Goal: Information Seeking & Learning: Learn about a topic

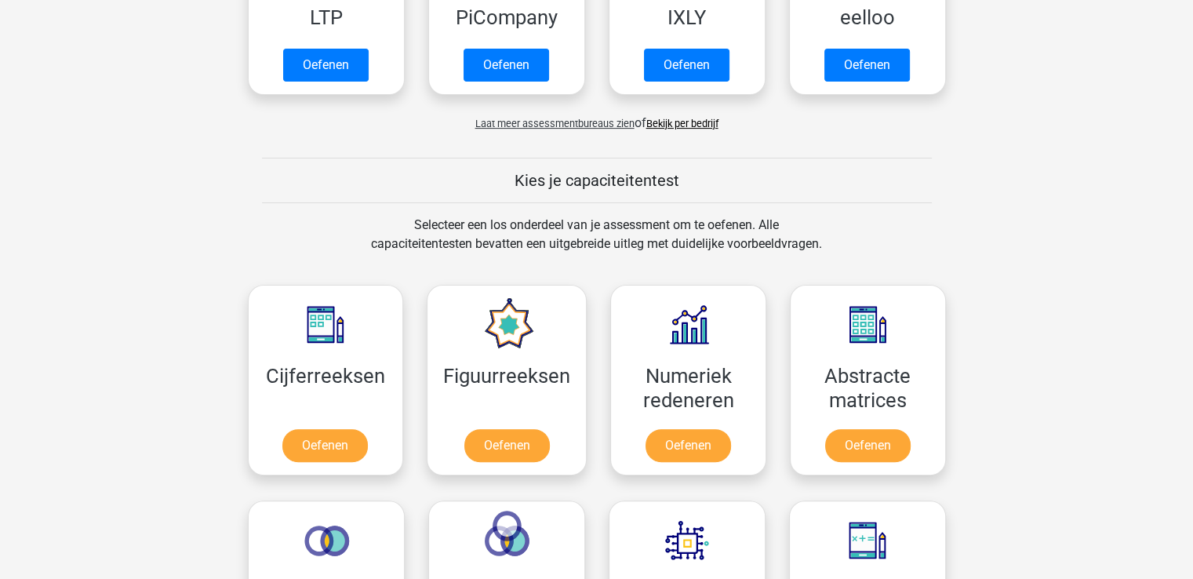
scroll to position [471, 0]
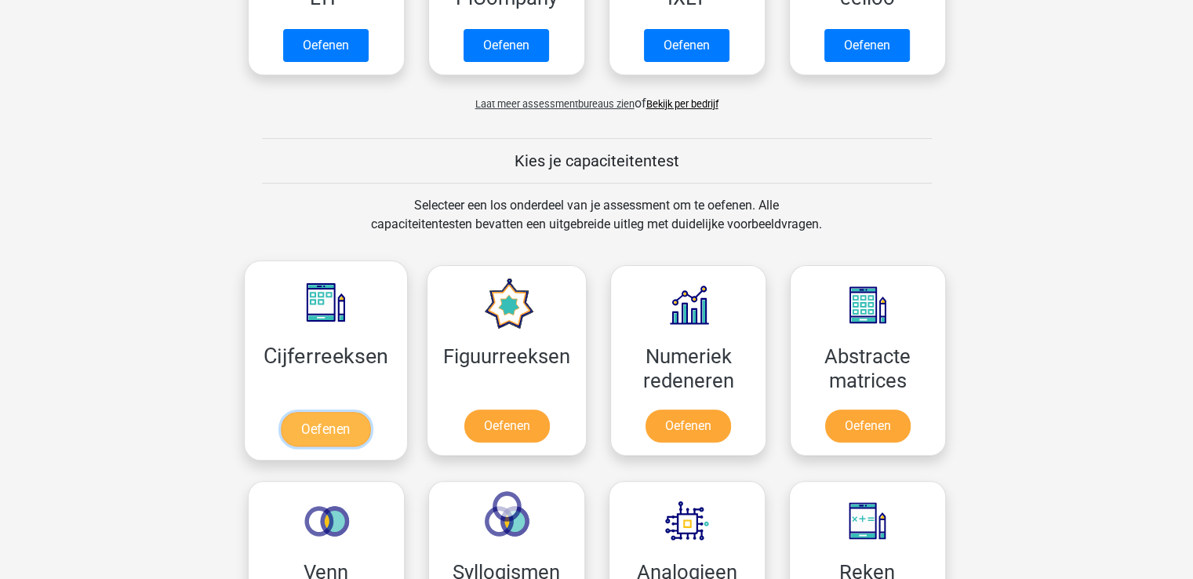
click at [329, 422] on link "Oefenen" at bounding box center [325, 429] width 89 height 35
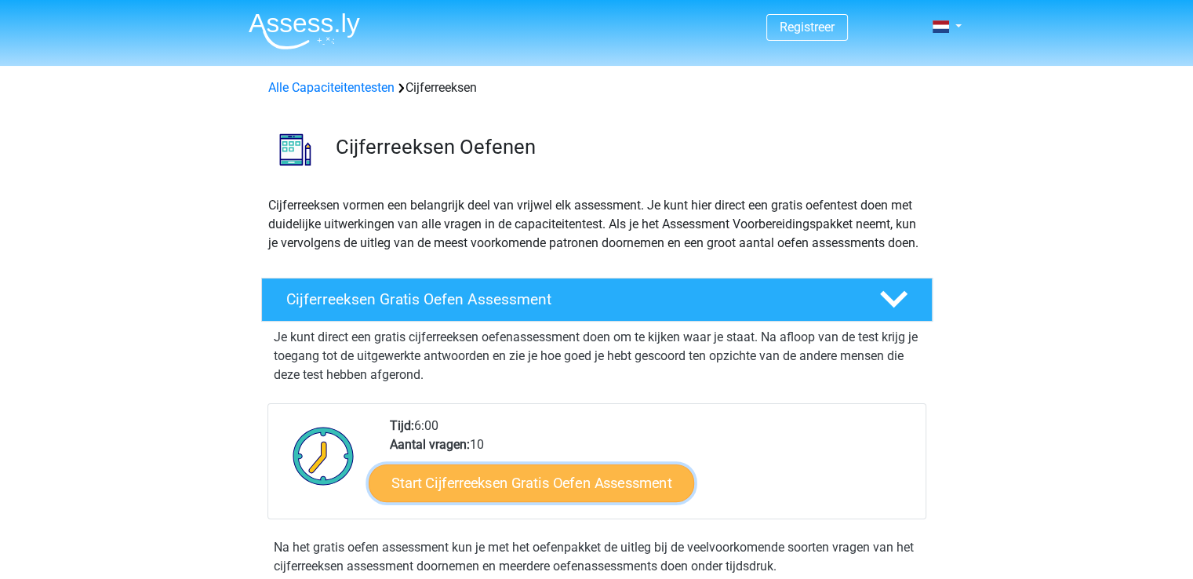
click at [488, 497] on link "Start Cijferreeksen Gratis Oefen Assessment" at bounding box center [532, 483] width 326 height 38
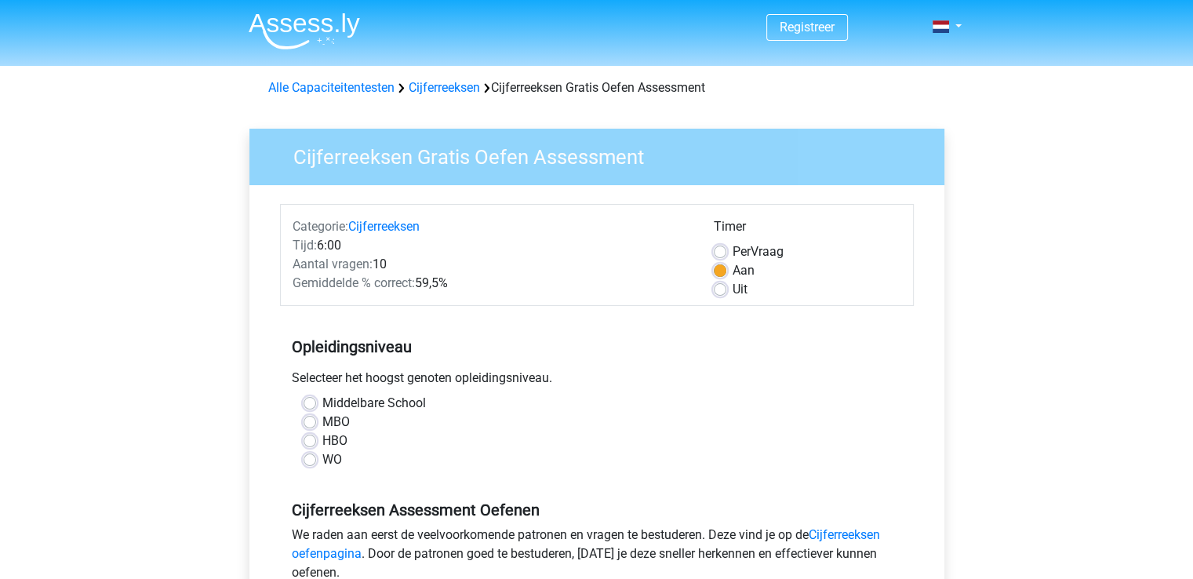
click at [322, 434] on label "HBO" at bounding box center [334, 440] width 25 height 19
click at [311, 434] on input "HBO" at bounding box center [310, 439] width 13 height 16
radio input "true"
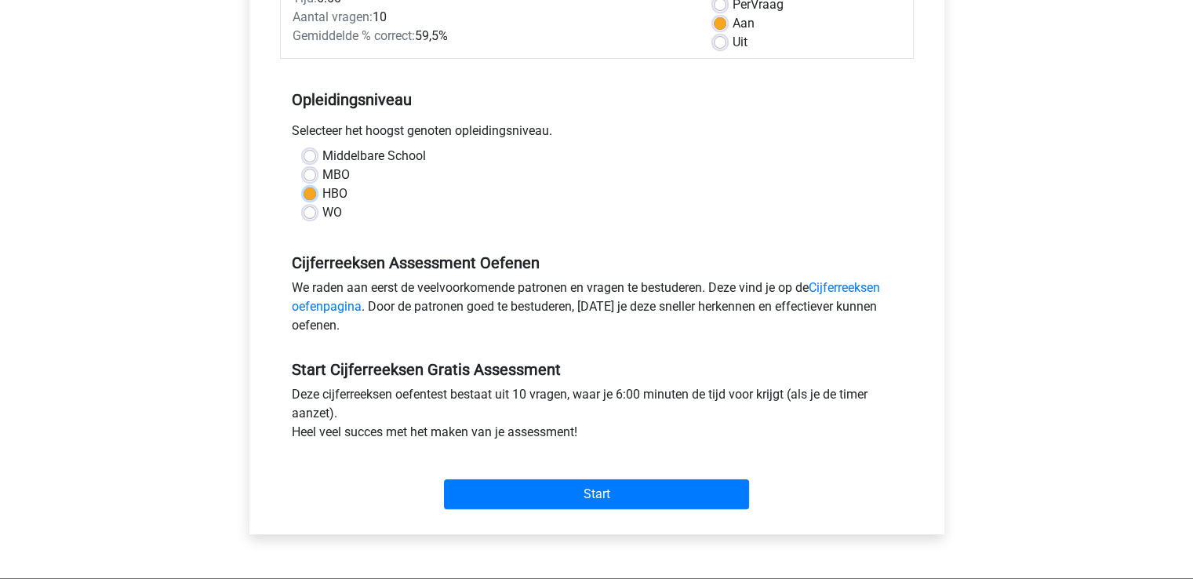
scroll to position [314, 0]
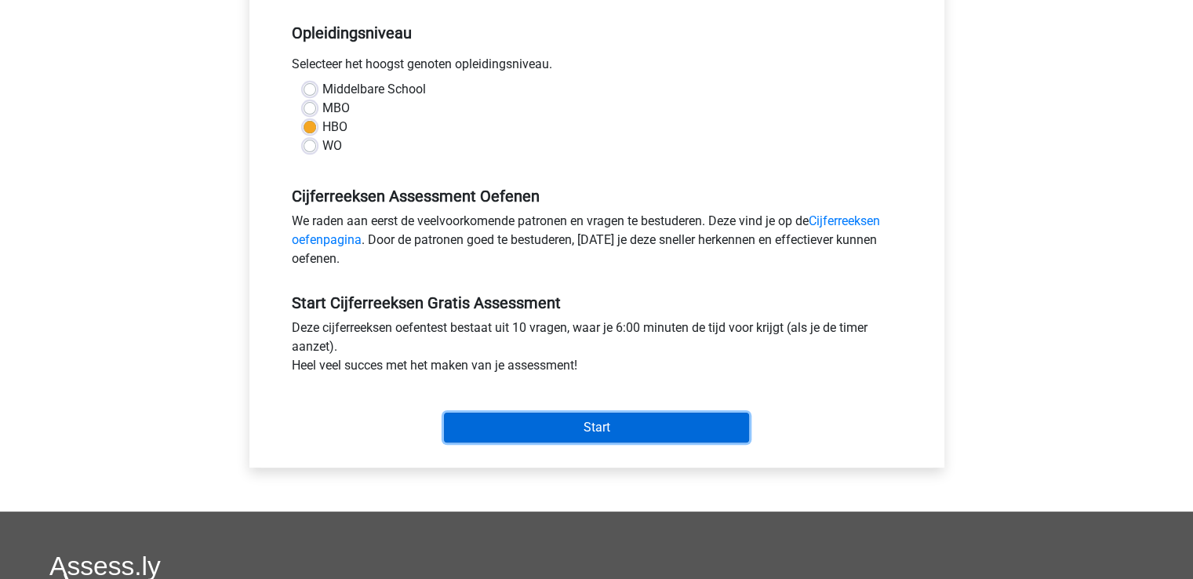
click at [570, 422] on input "Start" at bounding box center [596, 428] width 305 height 30
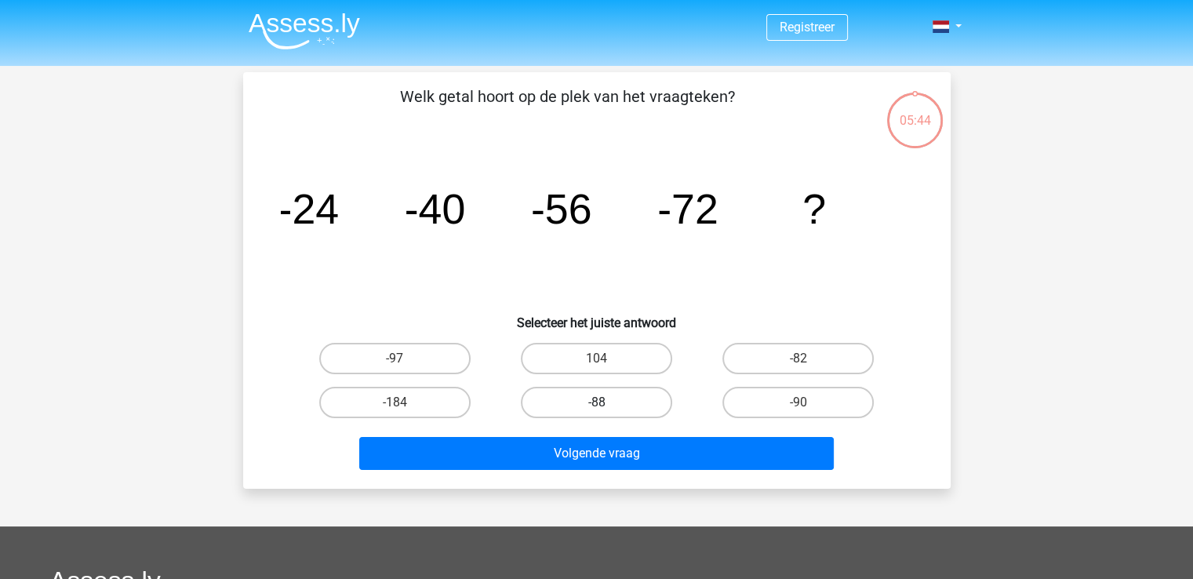
click at [611, 397] on label "-88" at bounding box center [596, 402] width 151 height 31
click at [606, 402] on input "-88" at bounding box center [601, 407] width 10 height 10
radio input "true"
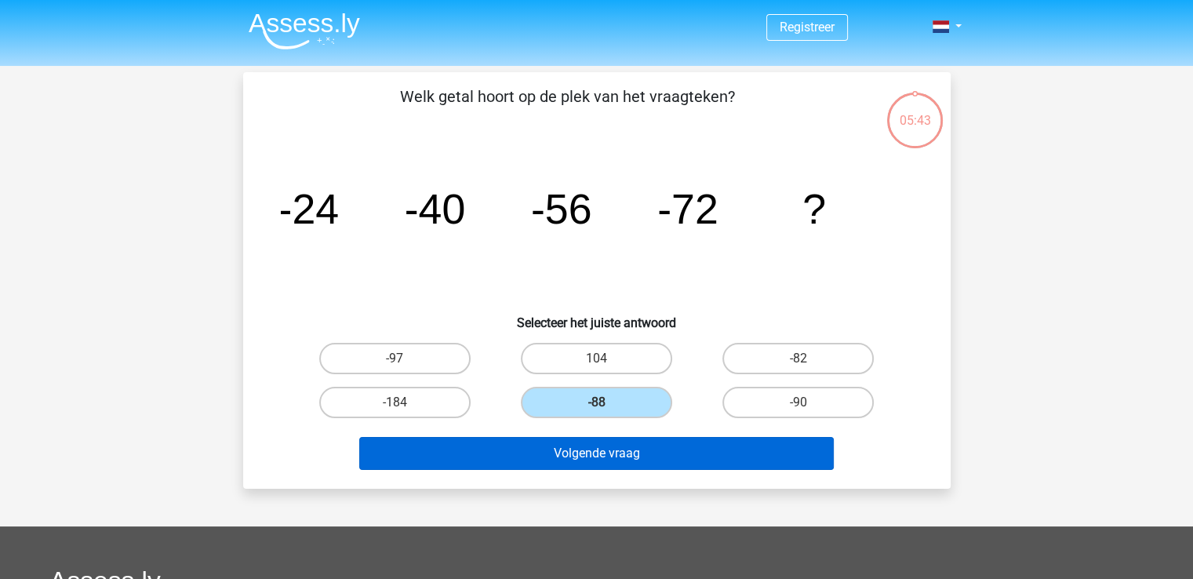
click at [593, 438] on div "Volgende vraag" at bounding box center [596, 450] width 657 height 52
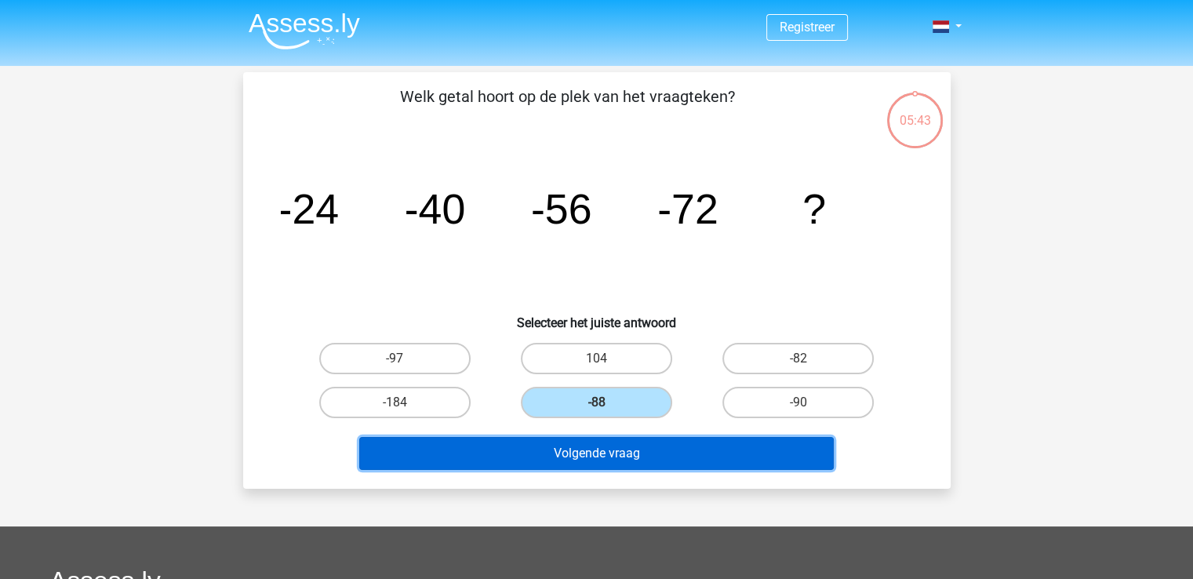
click at [589, 444] on button "Volgende vraag" at bounding box center [596, 453] width 475 height 33
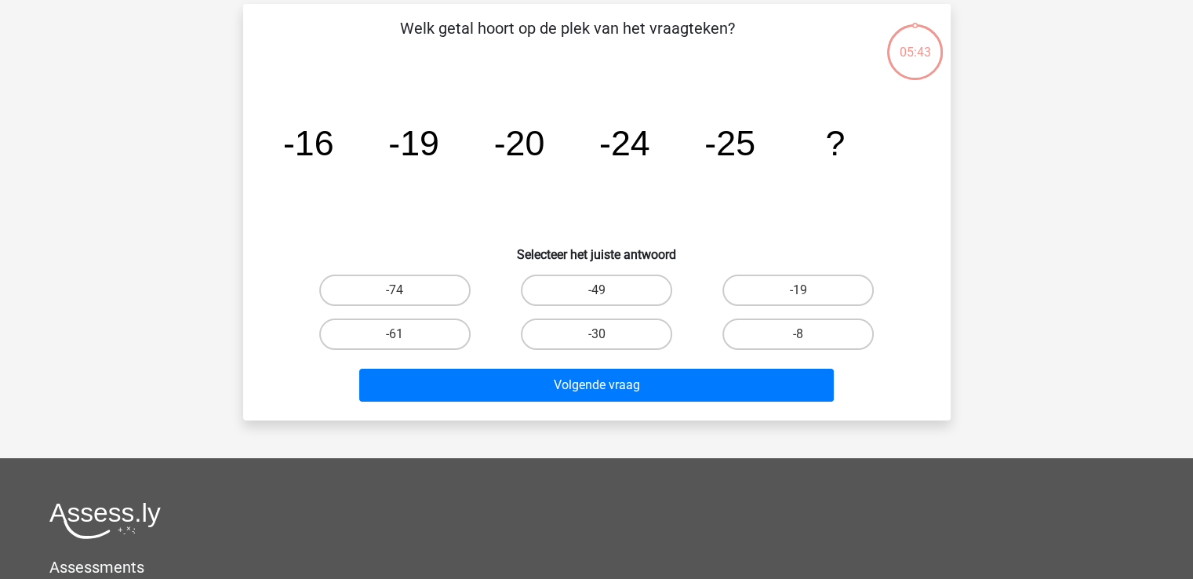
scroll to position [72, 0]
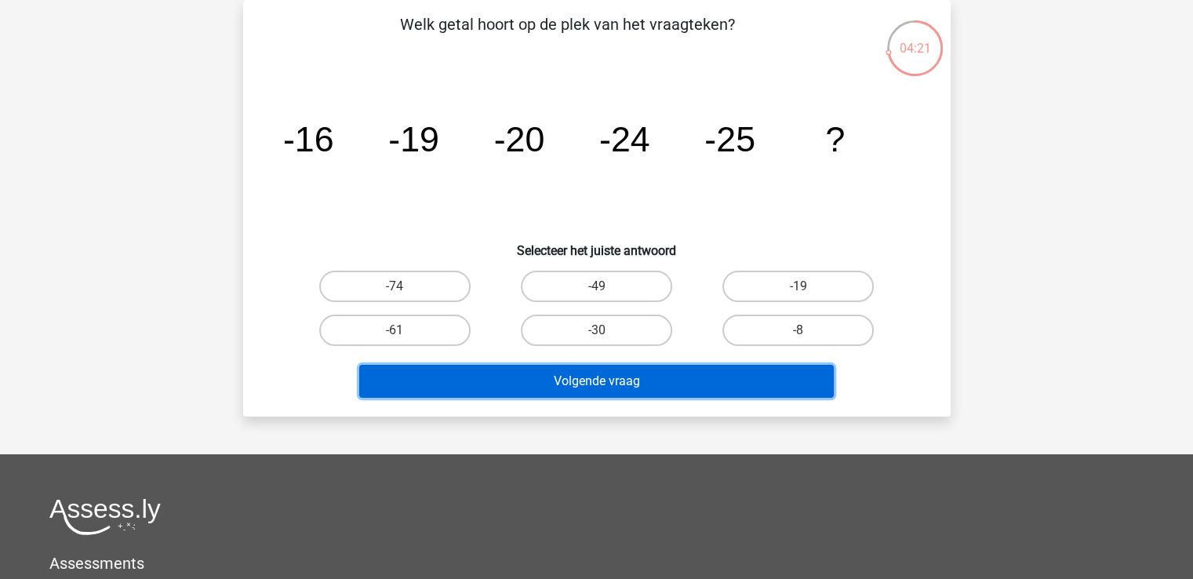
click at [687, 387] on button "Volgende vraag" at bounding box center [596, 381] width 475 height 33
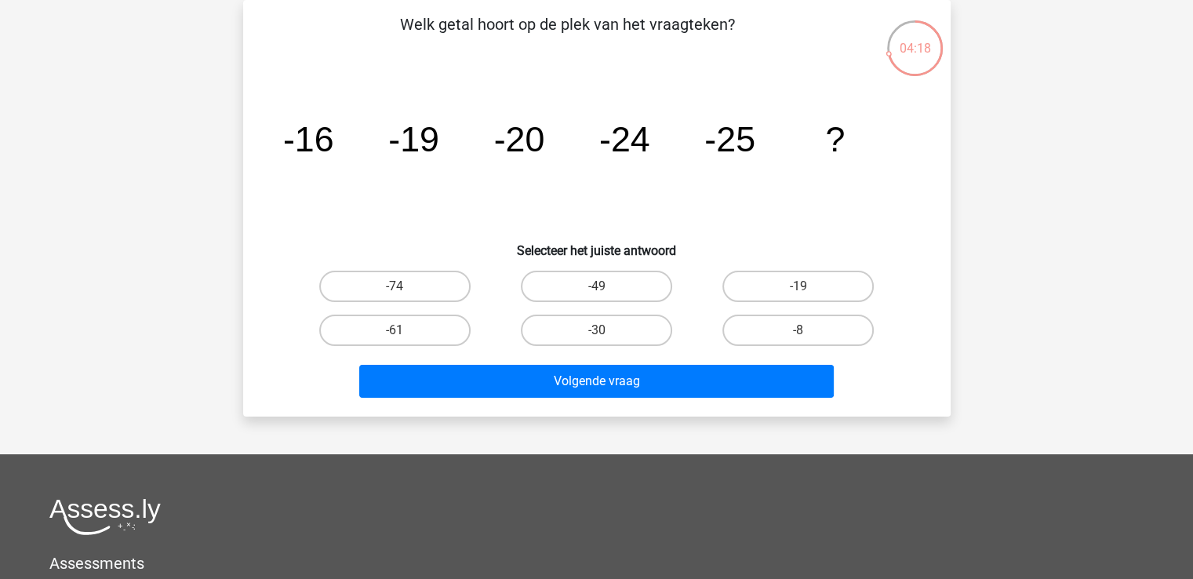
click at [402, 294] on input "-74" at bounding box center [400, 291] width 10 height 10
radio input "true"
click at [615, 281] on label "-49" at bounding box center [596, 286] width 151 height 31
click at [606, 286] on input "-49" at bounding box center [601, 291] width 10 height 10
radio input "true"
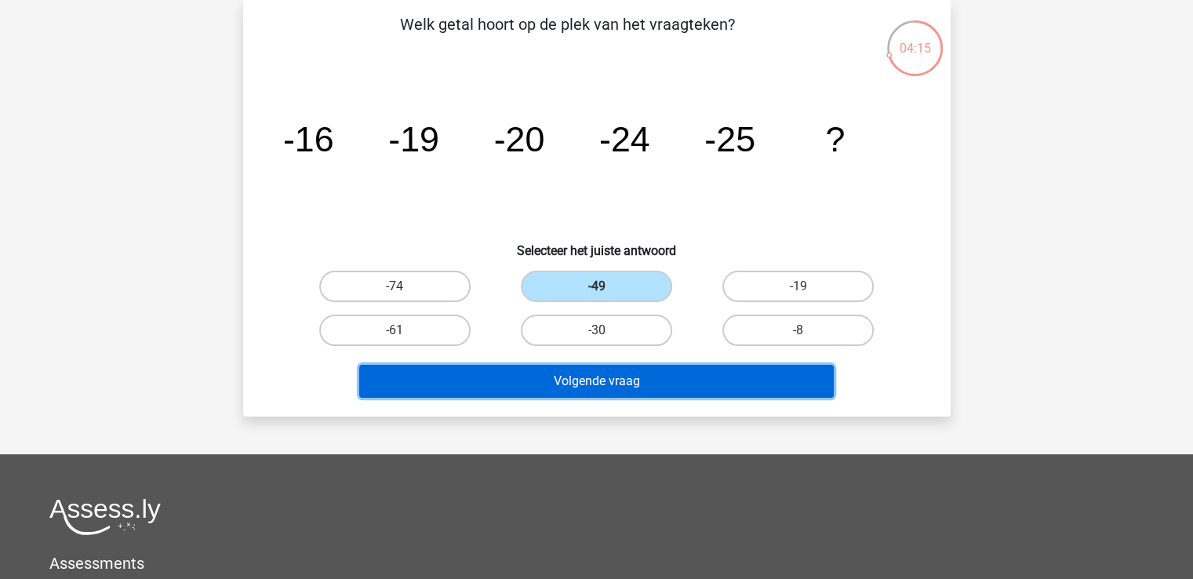
click at [580, 384] on button "Volgende vraag" at bounding box center [596, 381] width 475 height 33
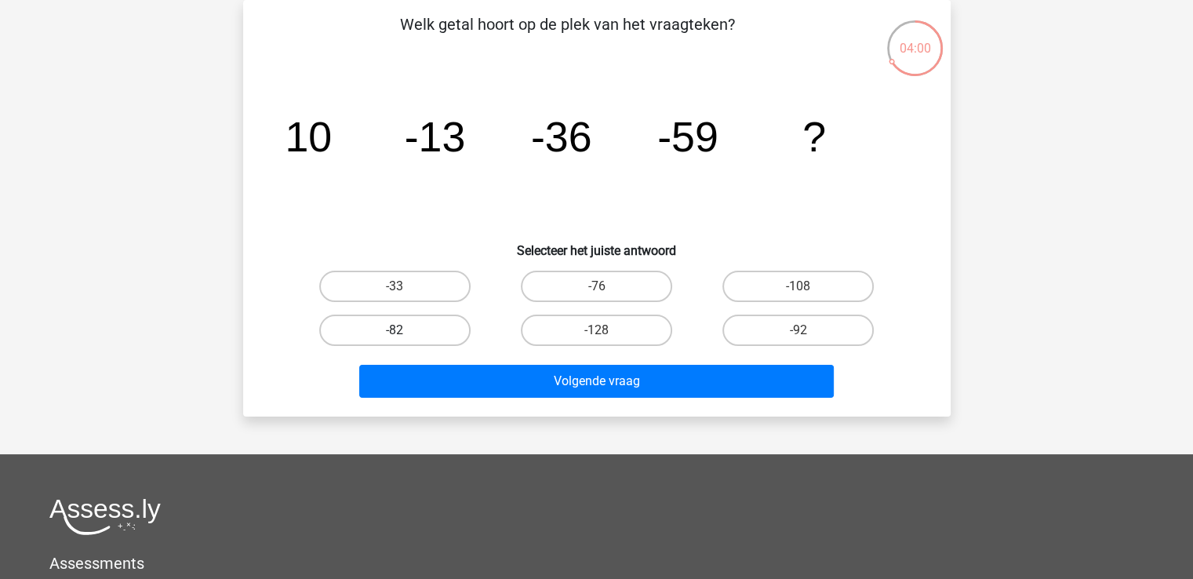
click at [387, 328] on label "-82" at bounding box center [394, 330] width 151 height 31
click at [395, 330] on input "-82" at bounding box center [400, 335] width 10 height 10
radio input "true"
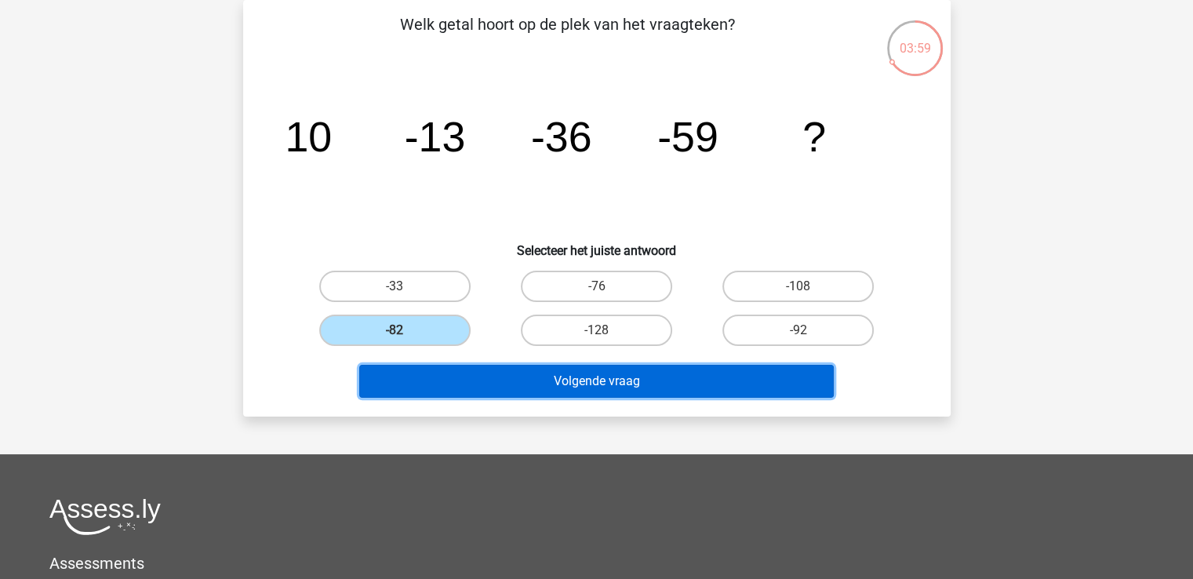
click at [615, 380] on button "Volgende vraag" at bounding box center [596, 381] width 475 height 33
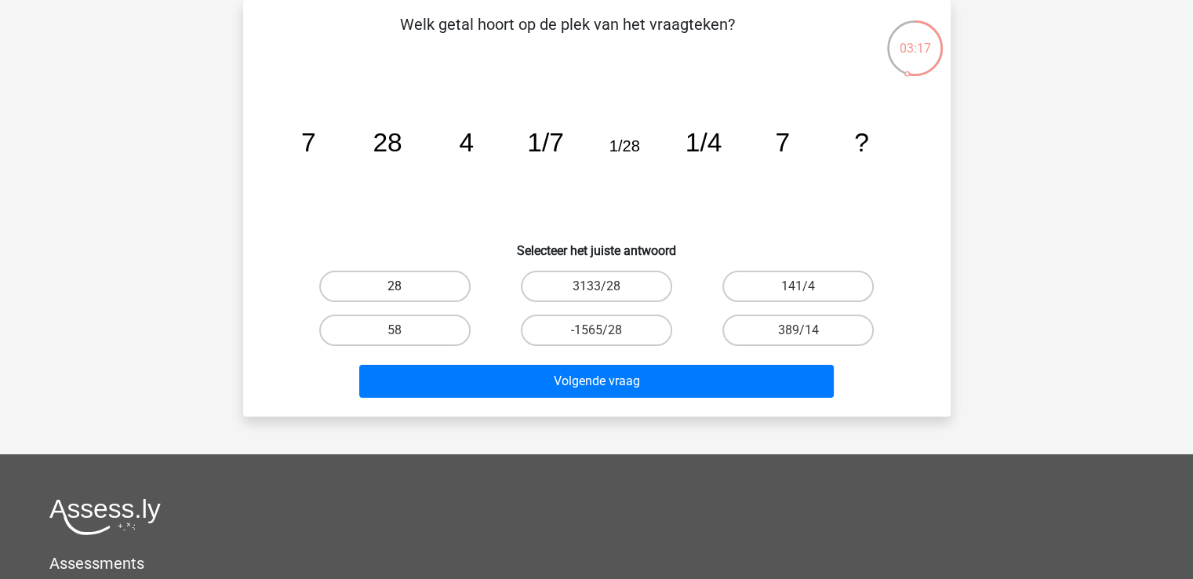
click at [396, 297] on label "28" at bounding box center [394, 286] width 151 height 31
click at [396, 297] on input "28" at bounding box center [400, 291] width 10 height 10
radio input "true"
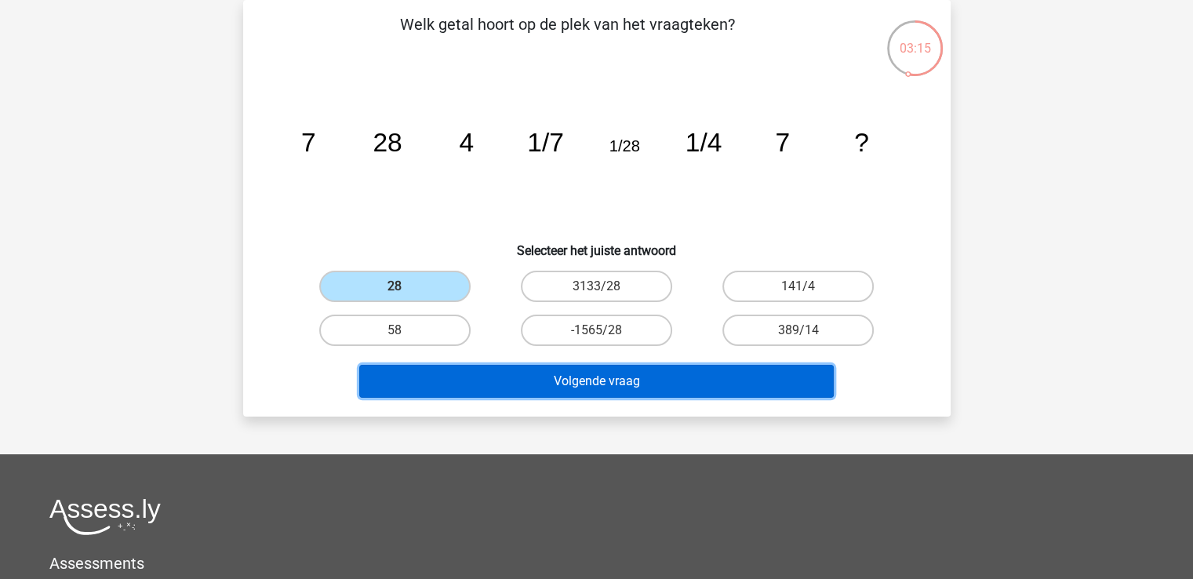
click at [599, 384] on button "Volgende vraag" at bounding box center [596, 381] width 475 height 33
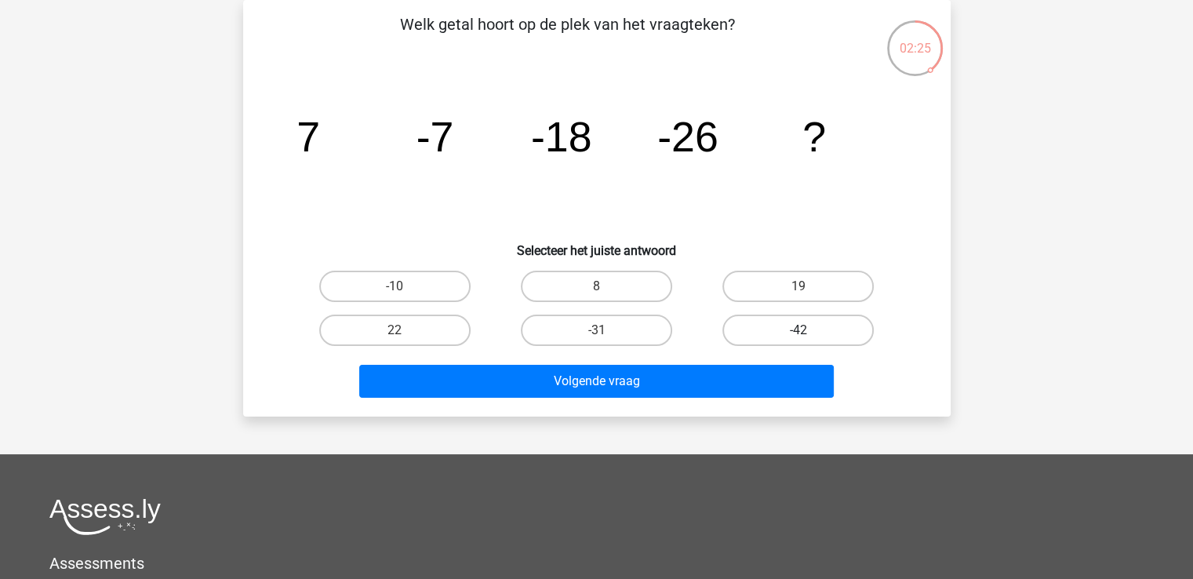
click at [800, 327] on label "-42" at bounding box center [798, 330] width 151 height 31
click at [800, 330] on input "-42" at bounding box center [804, 335] width 10 height 10
radio input "true"
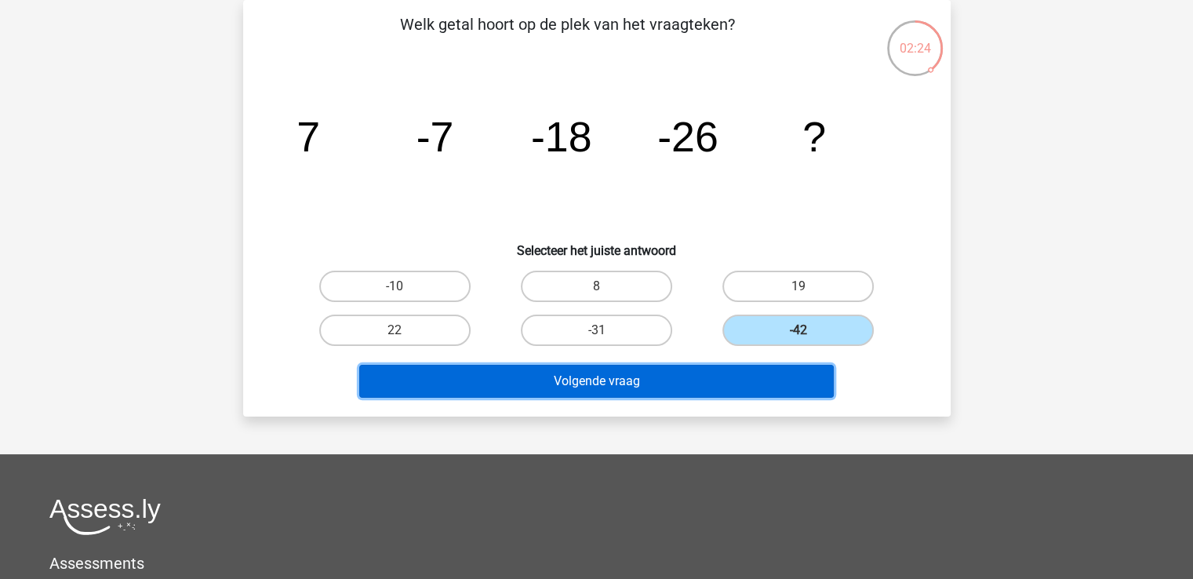
click at [548, 375] on button "Volgende vraag" at bounding box center [596, 381] width 475 height 33
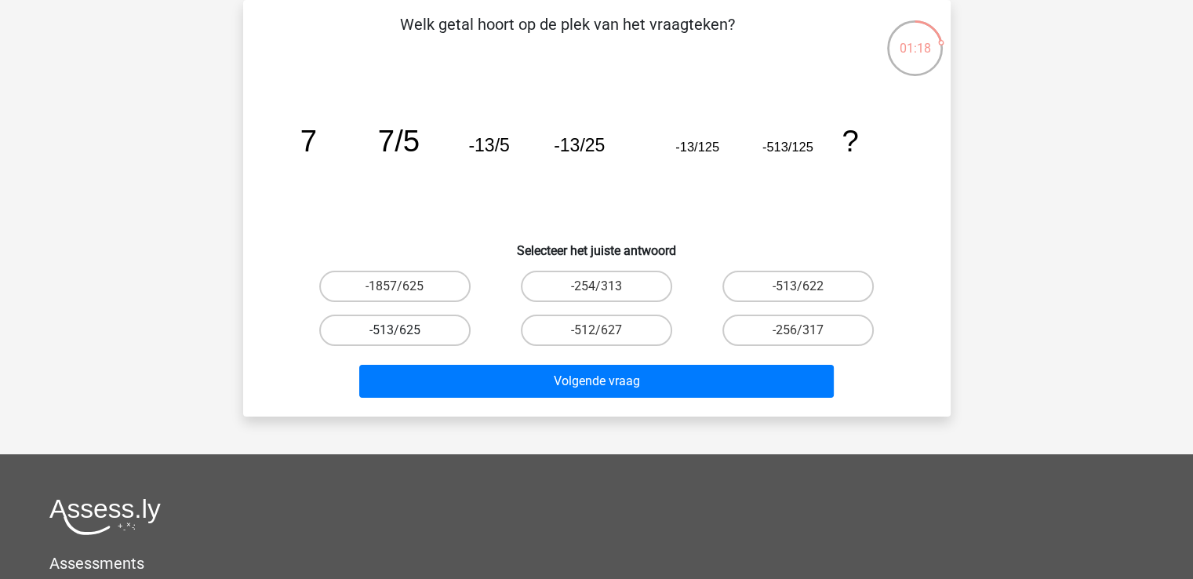
click at [376, 331] on label "-513/625" at bounding box center [394, 330] width 151 height 31
click at [395, 331] on input "-513/625" at bounding box center [400, 335] width 10 height 10
radio input "true"
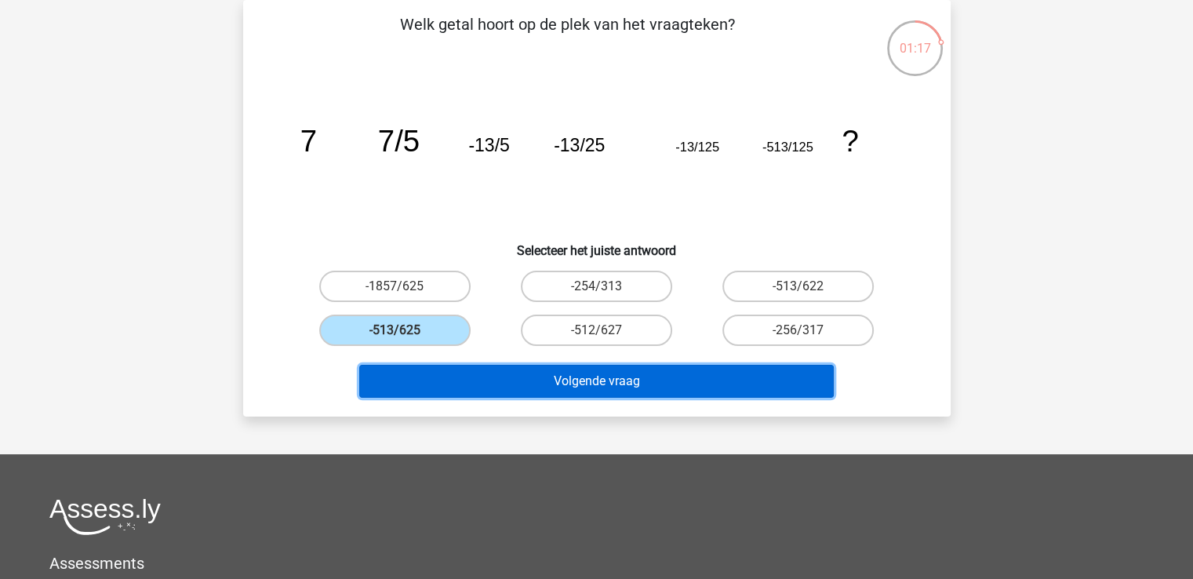
click at [611, 387] on button "Volgende vraag" at bounding box center [596, 381] width 475 height 33
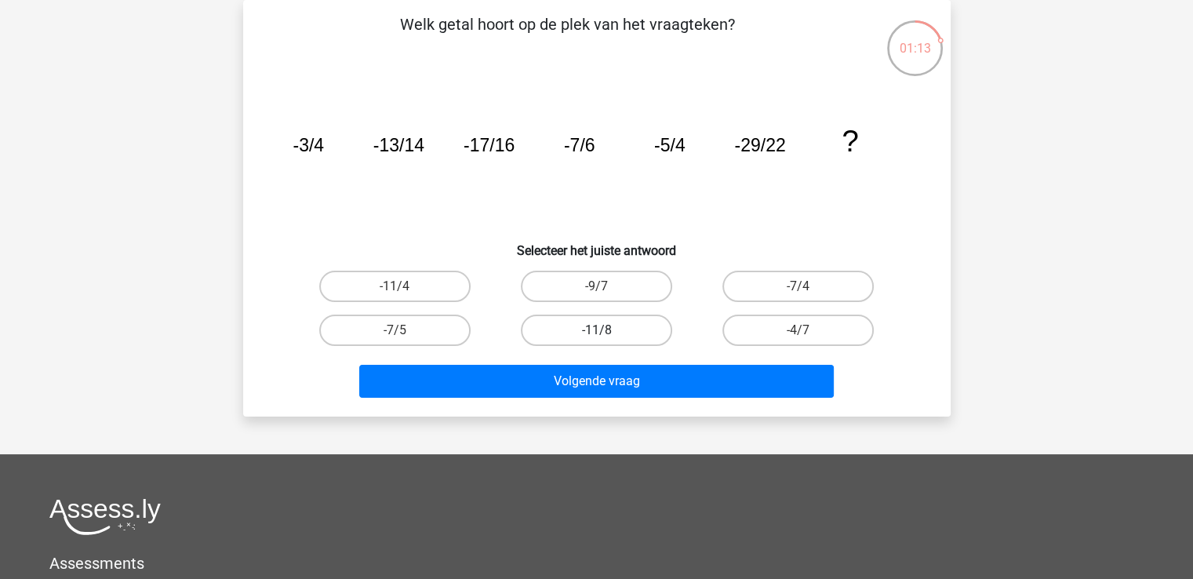
click at [621, 335] on label "-11/8" at bounding box center [596, 330] width 151 height 31
click at [606, 335] on input "-11/8" at bounding box center [601, 335] width 10 height 10
radio input "true"
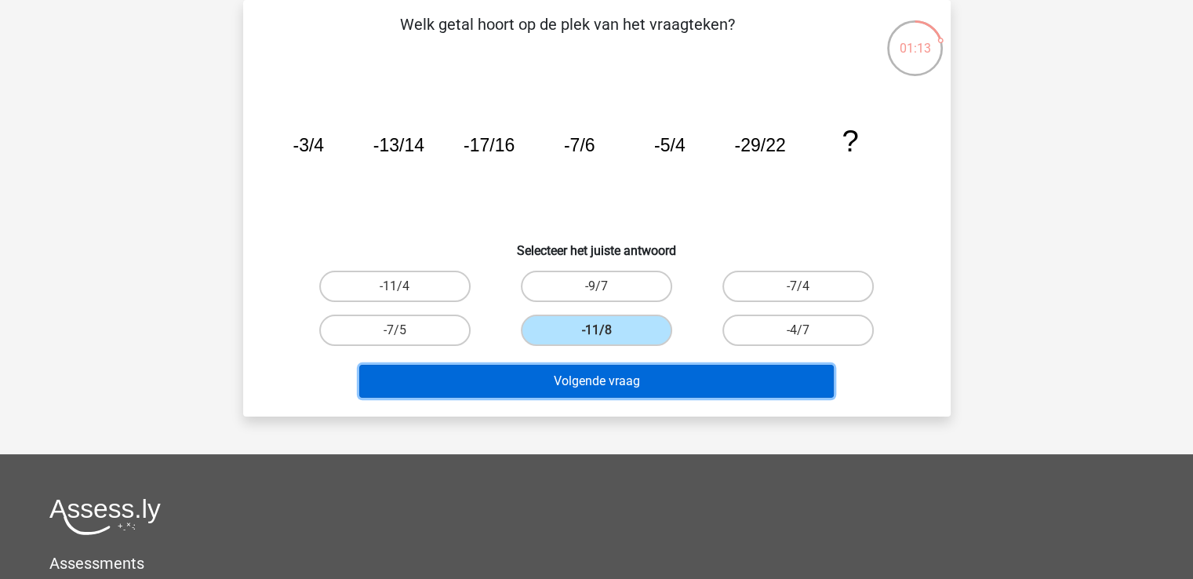
click at [616, 375] on button "Volgende vraag" at bounding box center [596, 381] width 475 height 33
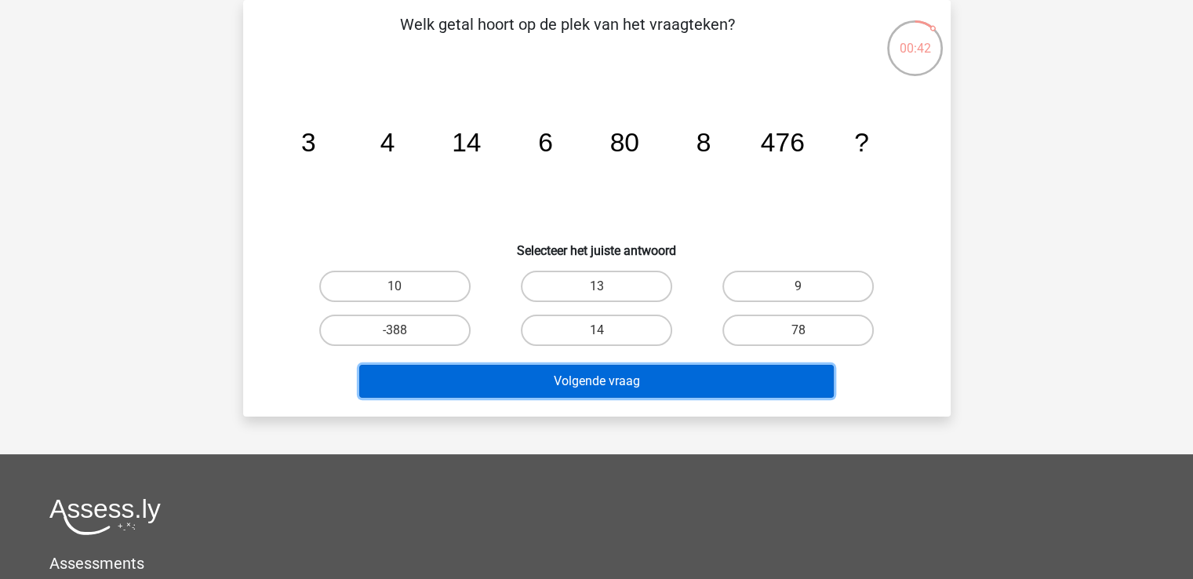
click at [591, 368] on button "Volgende vraag" at bounding box center [596, 381] width 475 height 33
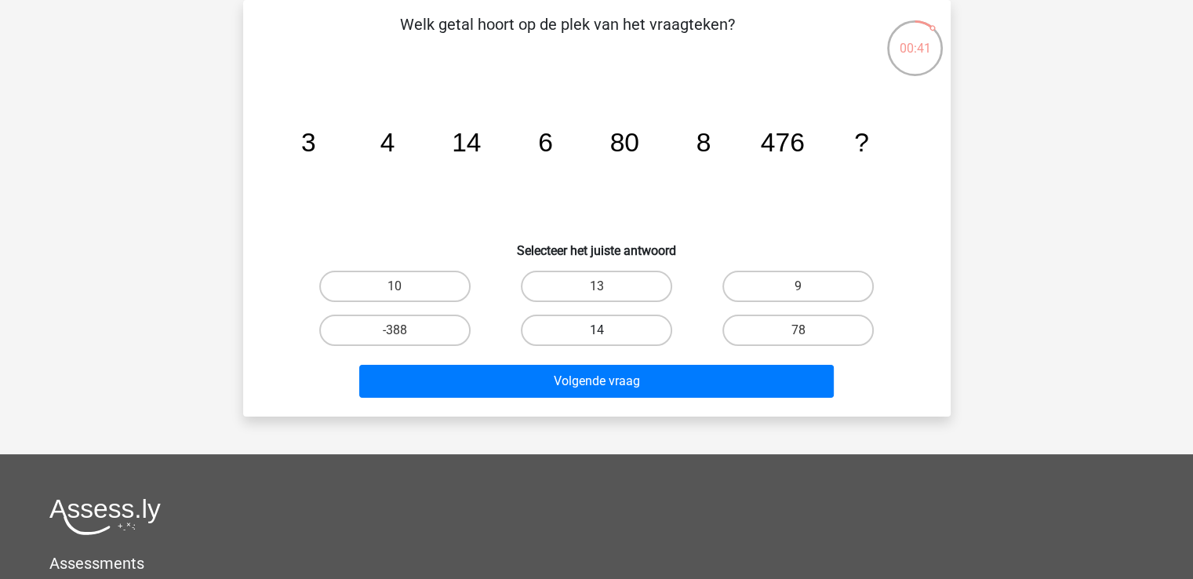
click at [611, 328] on label "14" at bounding box center [596, 330] width 151 height 31
click at [606, 330] on input "14" at bounding box center [601, 335] width 10 height 10
radio input "true"
click at [590, 340] on label "14" at bounding box center [596, 330] width 151 height 31
click at [596, 340] on input "14" at bounding box center [601, 335] width 10 height 10
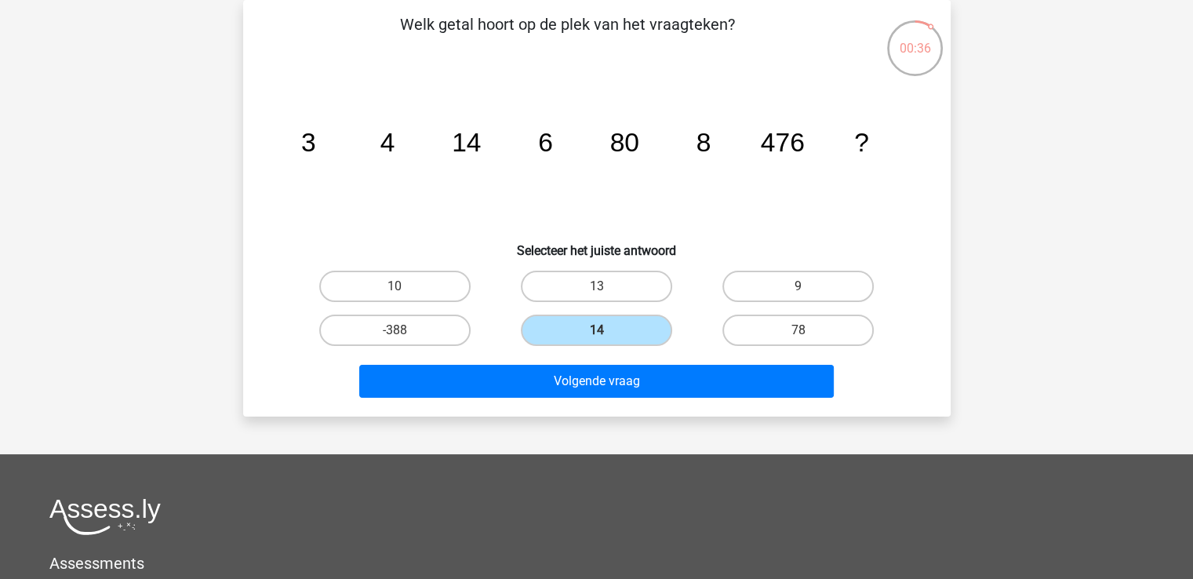
click at [394, 285] on label "10" at bounding box center [394, 286] width 151 height 31
click at [395, 286] on input "10" at bounding box center [400, 291] width 10 height 10
radio input "true"
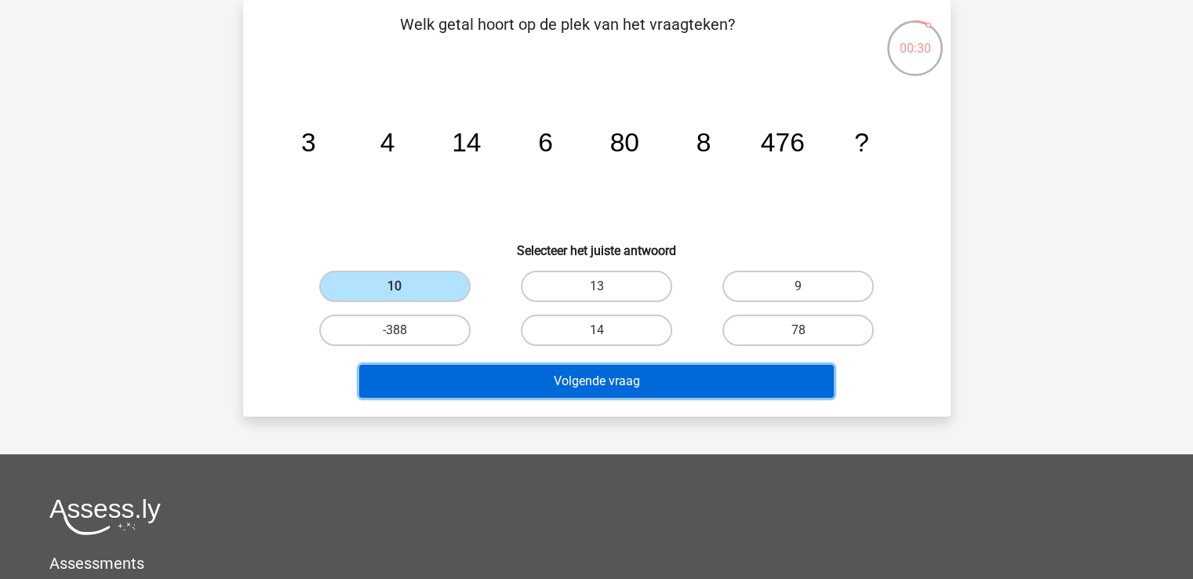
click at [539, 371] on button "Volgende vraag" at bounding box center [596, 381] width 475 height 33
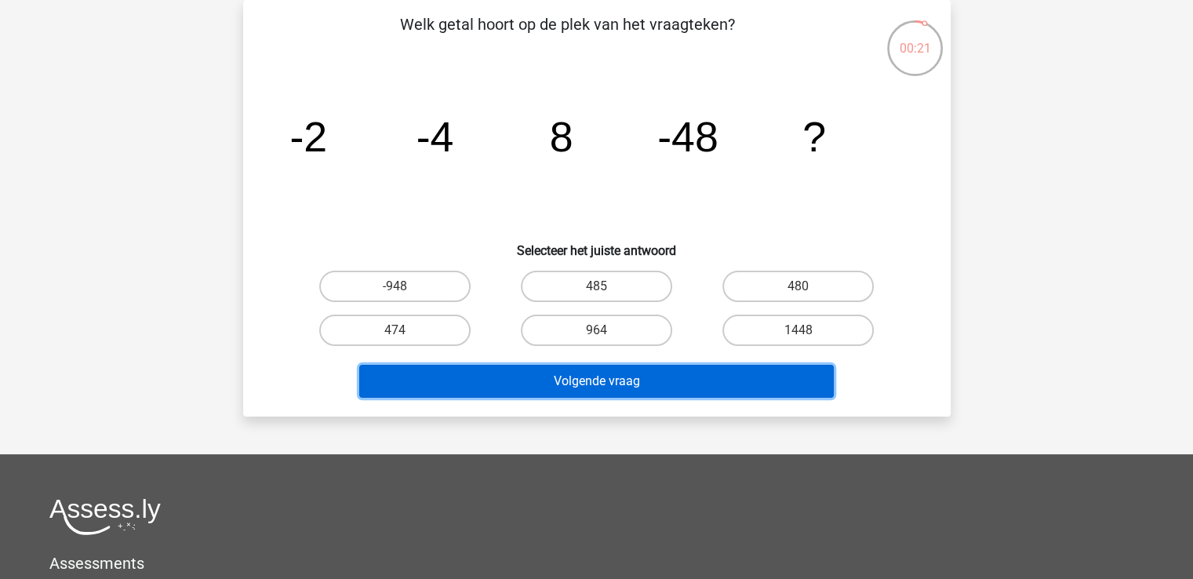
click at [539, 371] on button "Volgende vraag" at bounding box center [596, 381] width 475 height 33
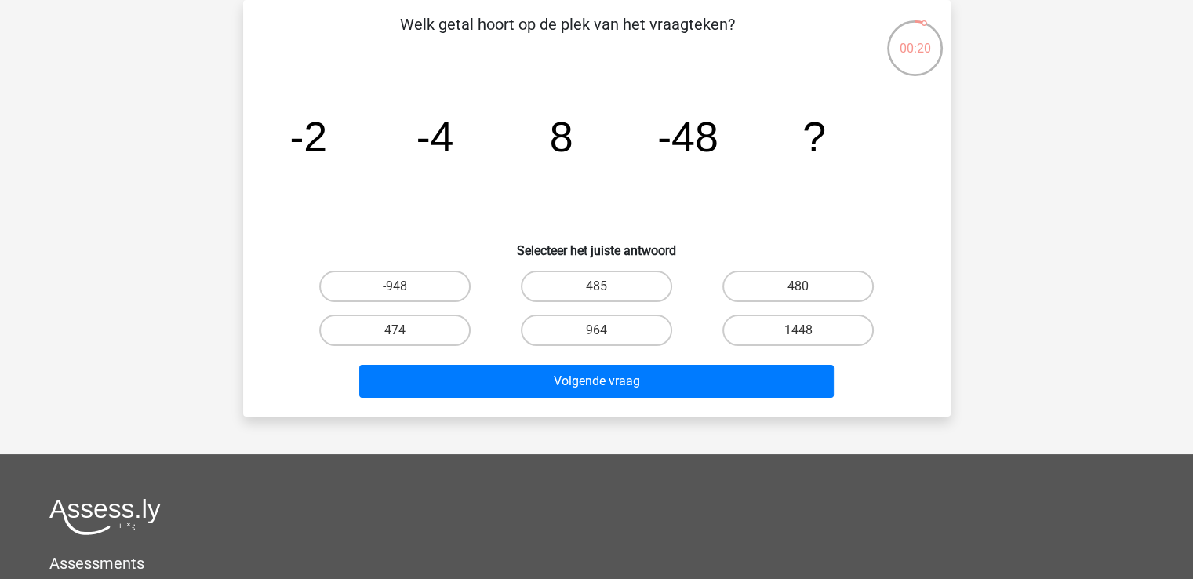
drag, startPoint x: 670, startPoint y: 298, endPoint x: 668, endPoint y: 312, distance: 14.2
click at [671, 302] on div "485" at bounding box center [597, 286] width 202 height 44
drag, startPoint x: 643, startPoint y: 325, endPoint x: 606, endPoint y: 346, distance: 42.5
click at [638, 327] on label "964" at bounding box center [596, 330] width 151 height 31
click at [606, 330] on input "964" at bounding box center [601, 335] width 10 height 10
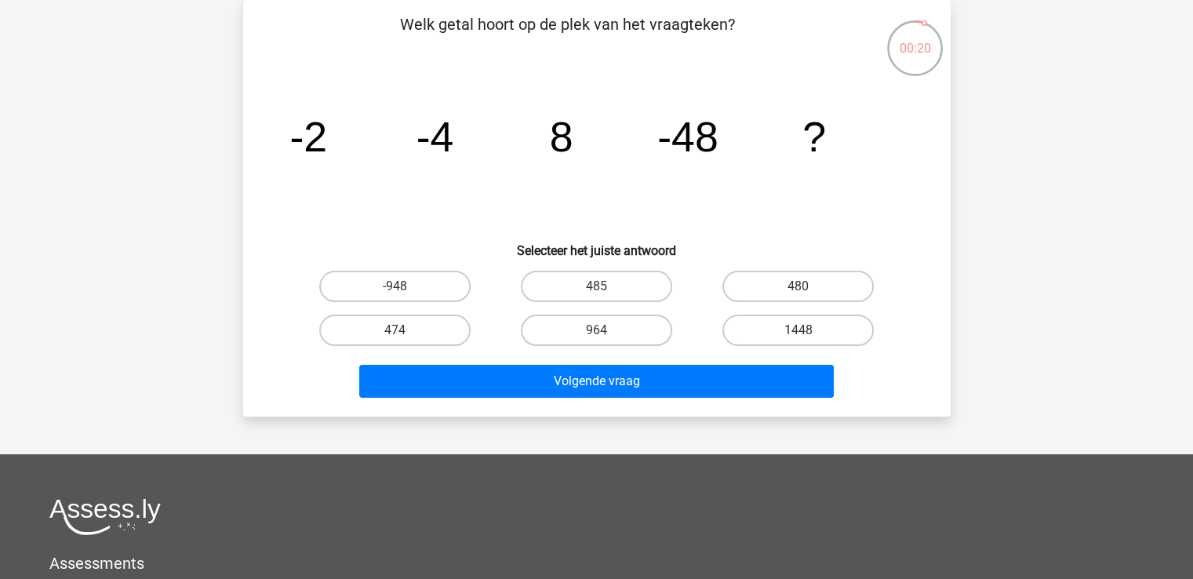
radio input "true"
click at [810, 275] on label "480" at bounding box center [798, 286] width 151 height 31
click at [809, 286] on input "480" at bounding box center [804, 291] width 10 height 10
radio input "true"
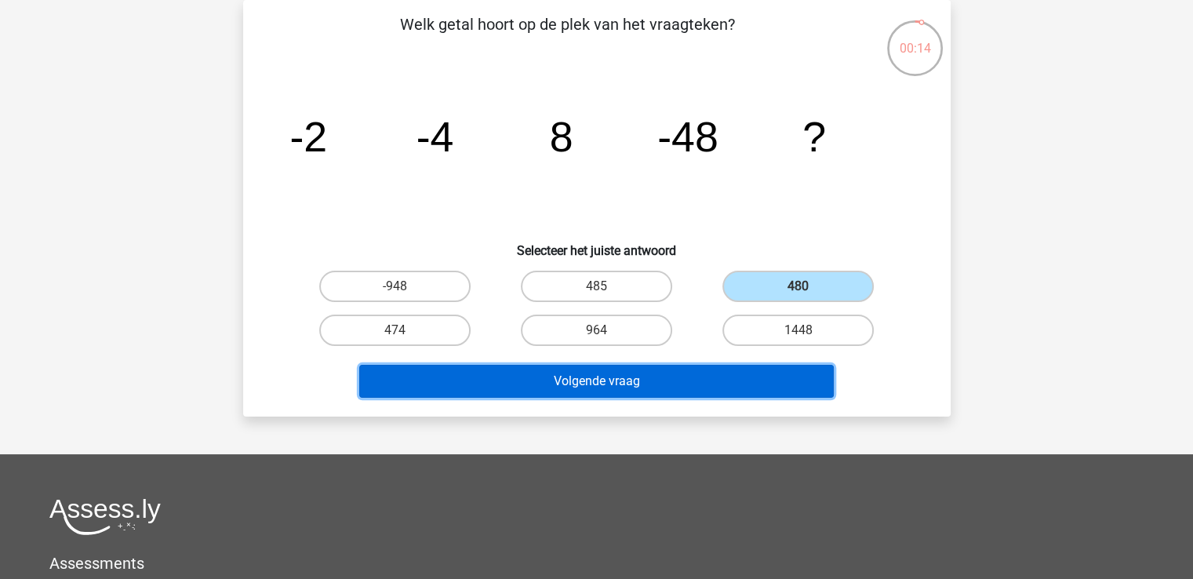
click at [677, 380] on button "Volgende vraag" at bounding box center [596, 381] width 475 height 33
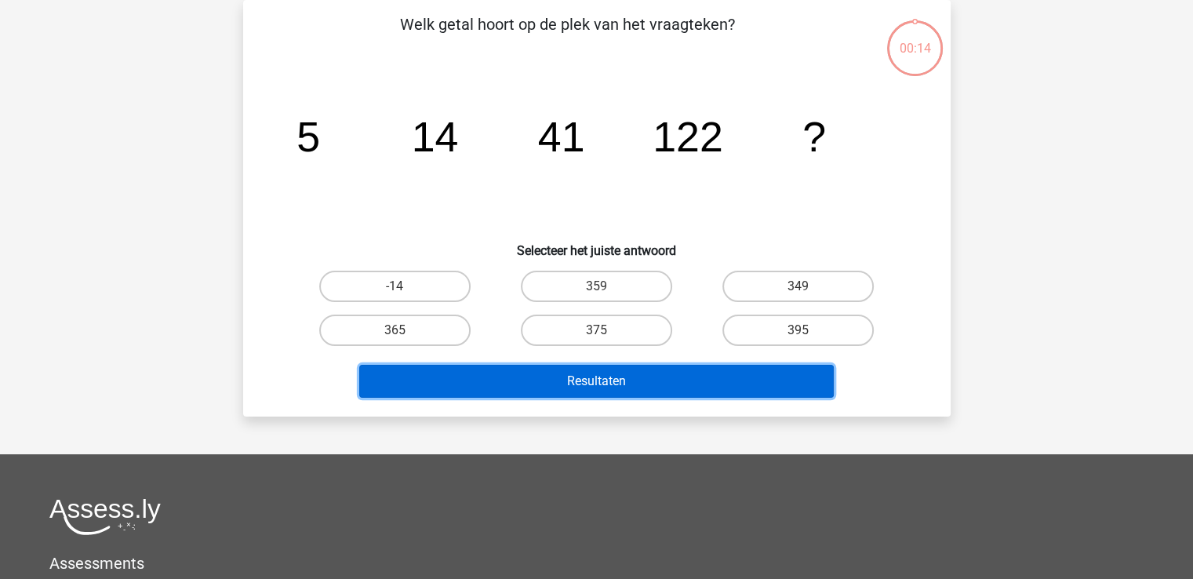
click at [672, 380] on button "Resultaten" at bounding box center [596, 381] width 475 height 33
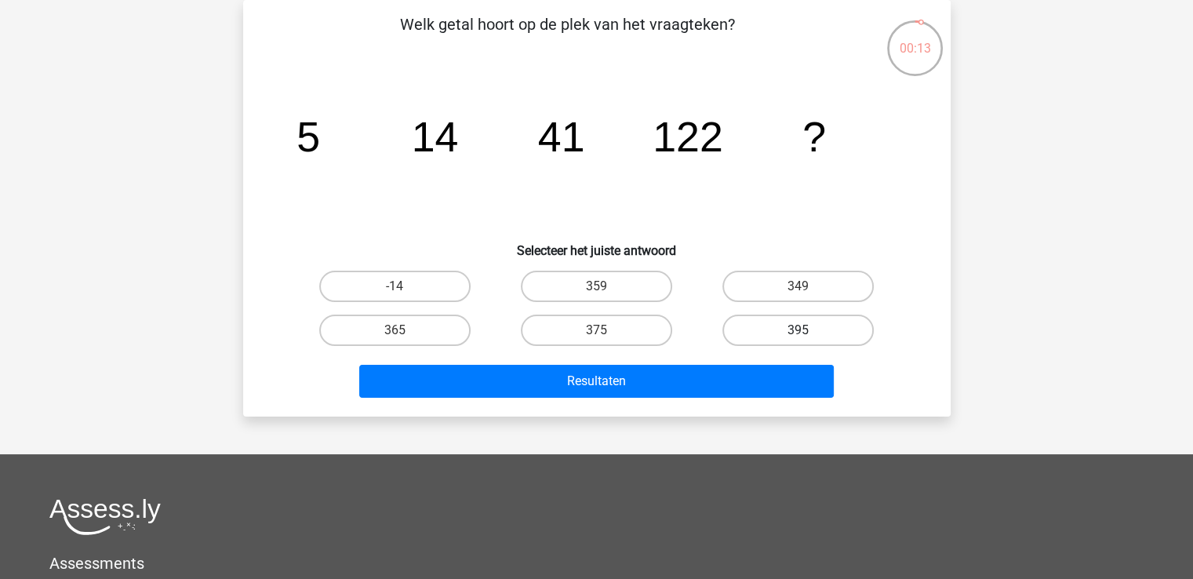
drag, startPoint x: 750, startPoint y: 323, endPoint x: 748, endPoint y: 333, distance: 10.5
click at [754, 329] on label "395" at bounding box center [798, 330] width 151 height 31
click at [799, 330] on input "395" at bounding box center [804, 335] width 10 height 10
radio input "true"
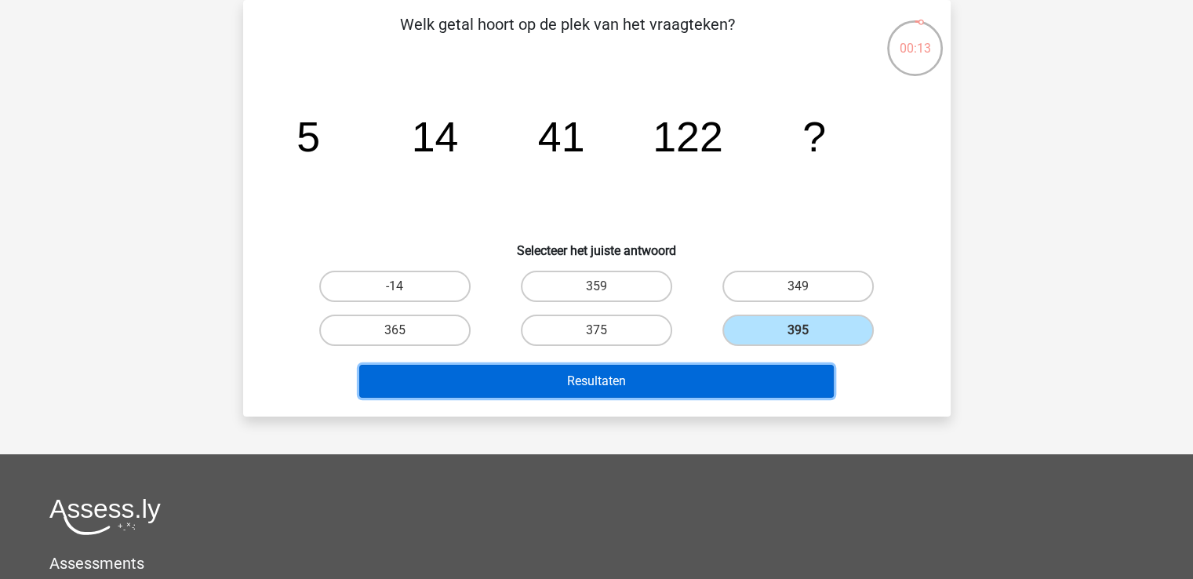
click at [686, 384] on button "Resultaten" at bounding box center [596, 381] width 475 height 33
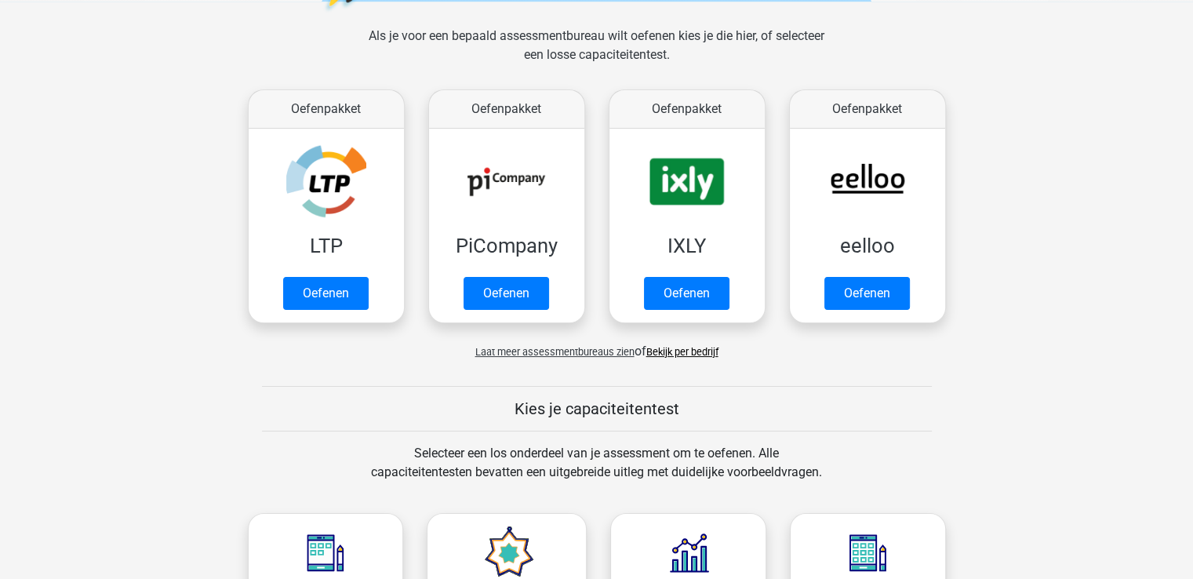
scroll to position [392, 0]
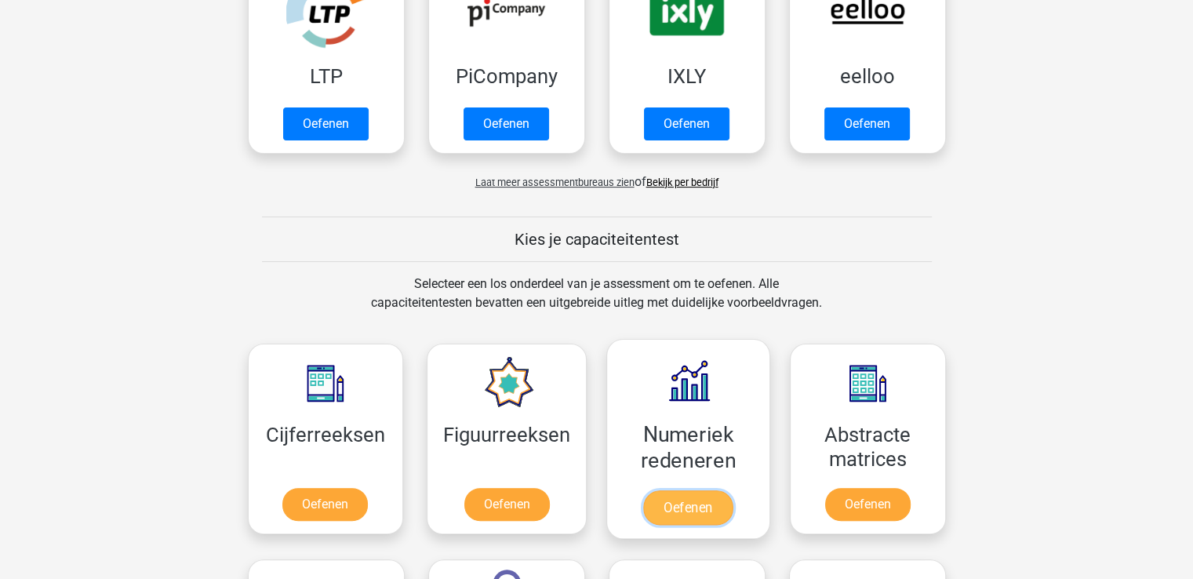
click at [665, 497] on link "Oefenen" at bounding box center [687, 507] width 89 height 35
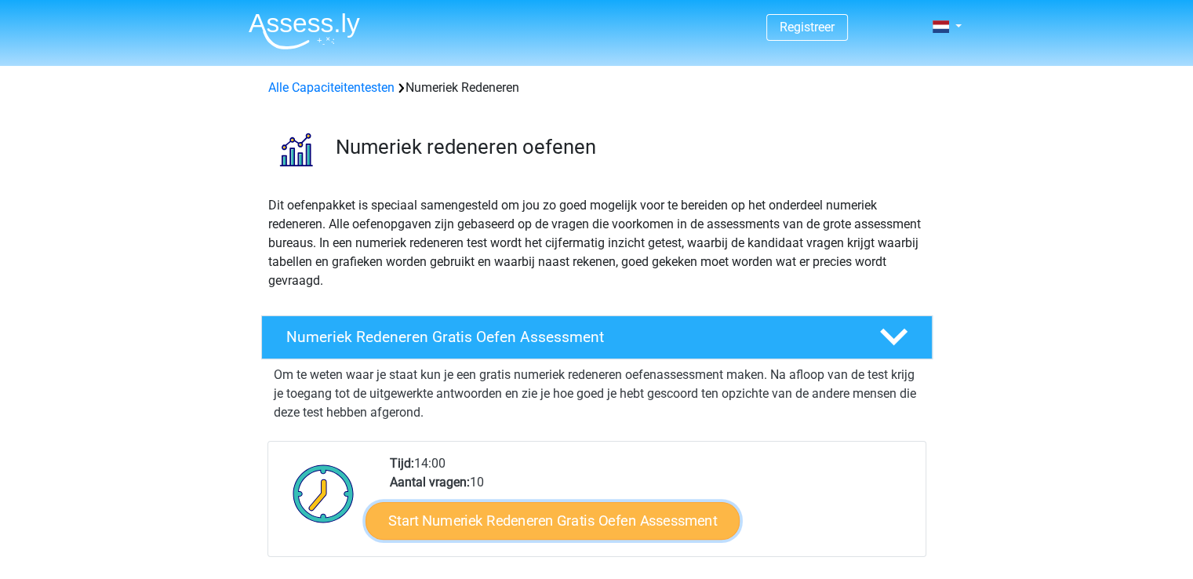
click at [581, 525] on link "Start Numeriek Redeneren Gratis Oefen Assessment" at bounding box center [553, 520] width 374 height 38
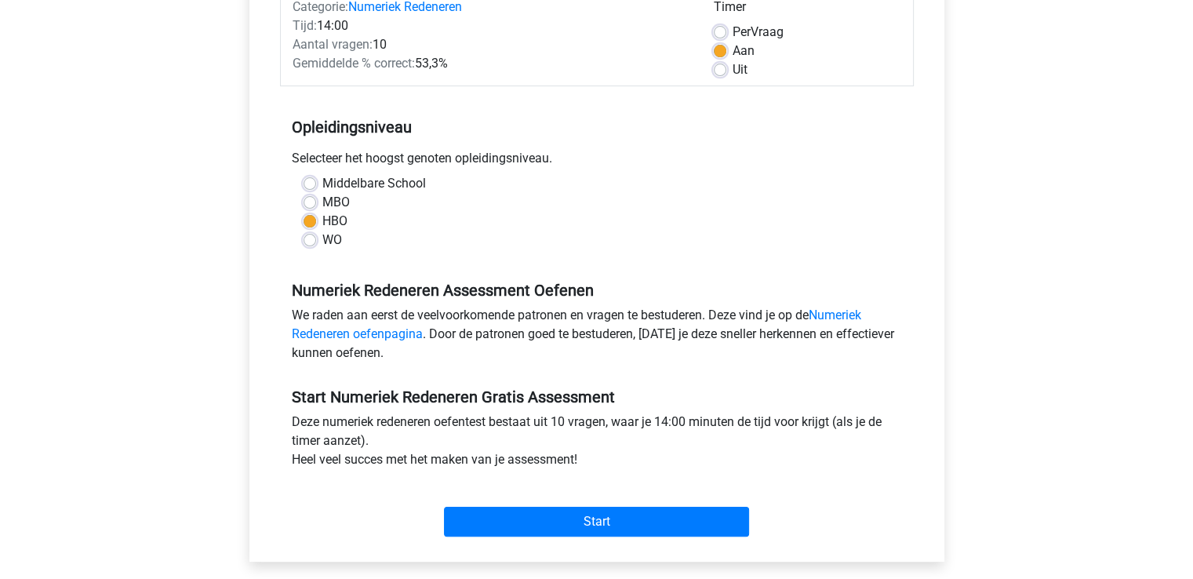
scroll to position [314, 0]
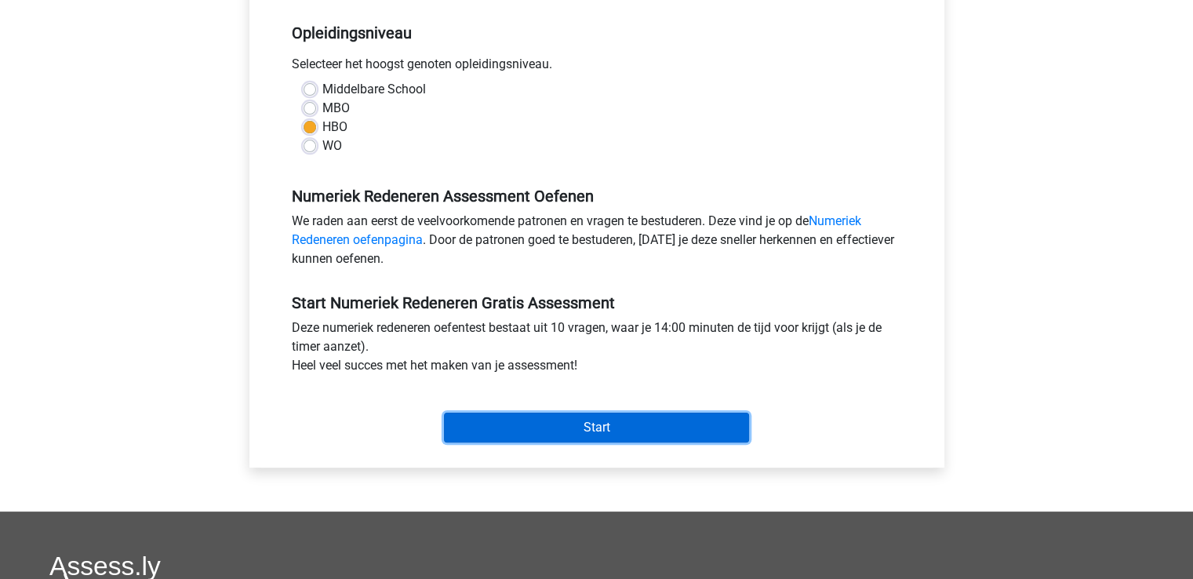
click at [586, 431] on input "Start" at bounding box center [596, 428] width 305 height 30
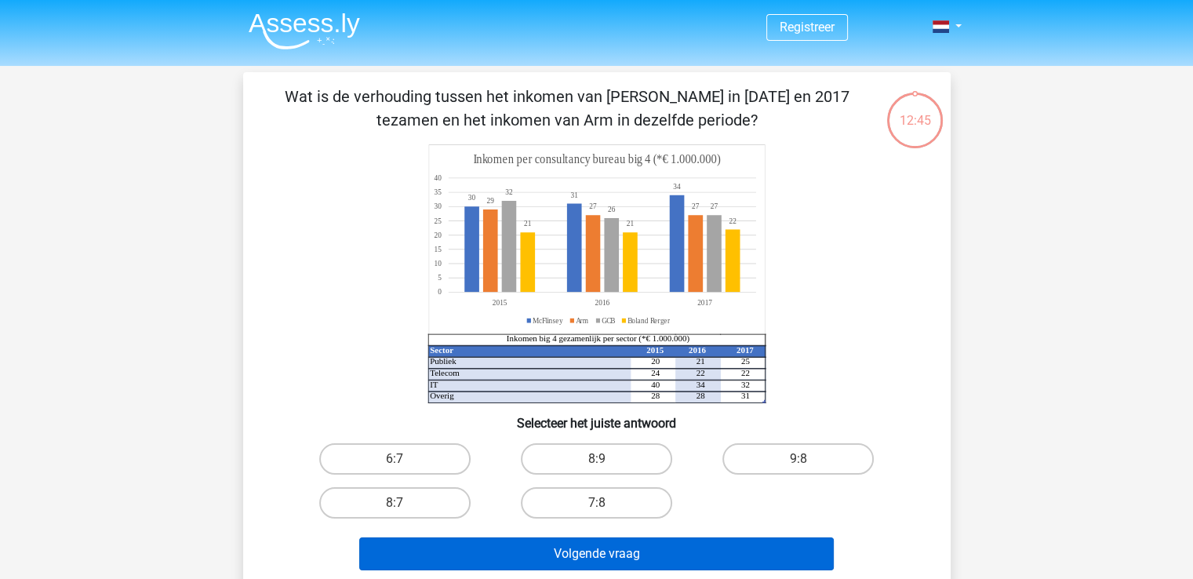
drag, startPoint x: 603, startPoint y: 501, endPoint x: 607, endPoint y: 546, distance: 45.7
click at [490, 475] on div "7:8" at bounding box center [394, 458] width 189 height 31
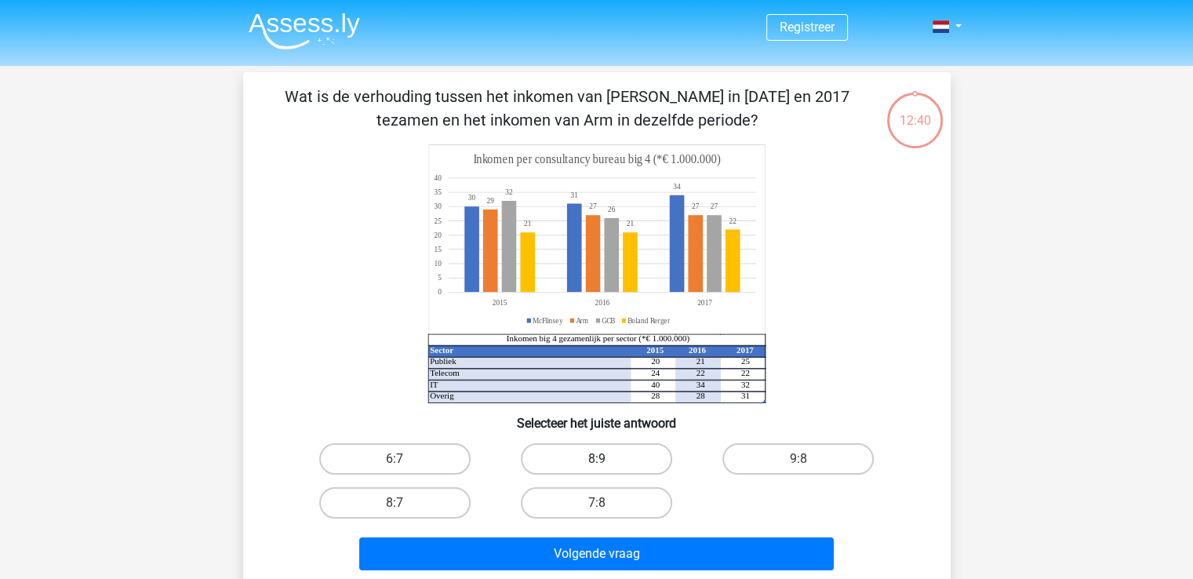
click at [595, 456] on label "8:9" at bounding box center [596, 458] width 151 height 31
click at [596, 459] on input "8:9" at bounding box center [601, 464] width 10 height 10
radio input "true"
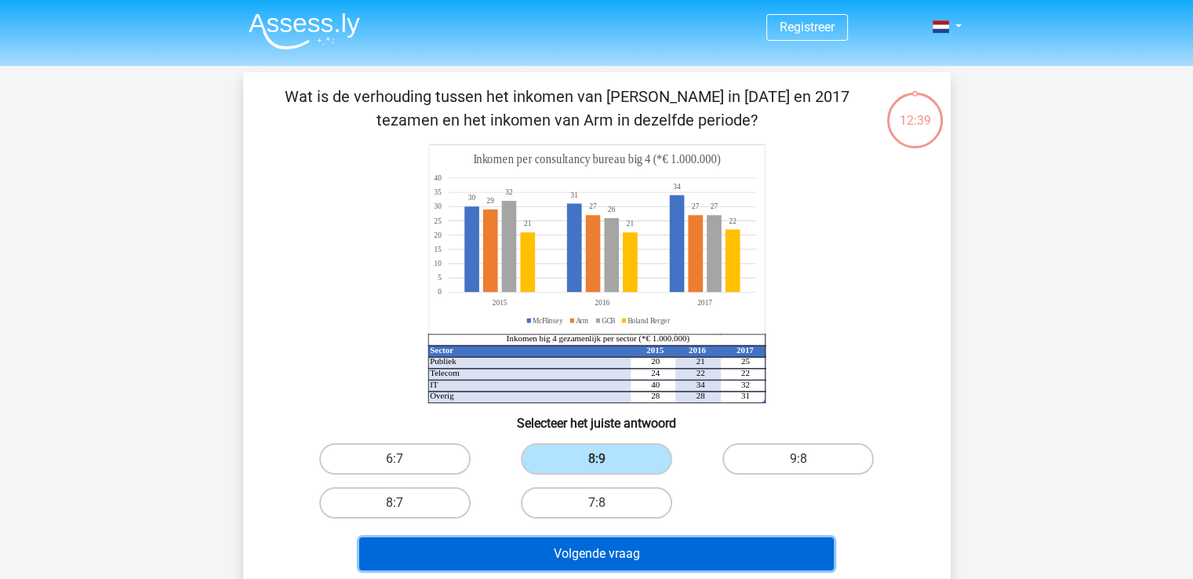
click at [549, 548] on button "Volgende vraag" at bounding box center [596, 553] width 475 height 33
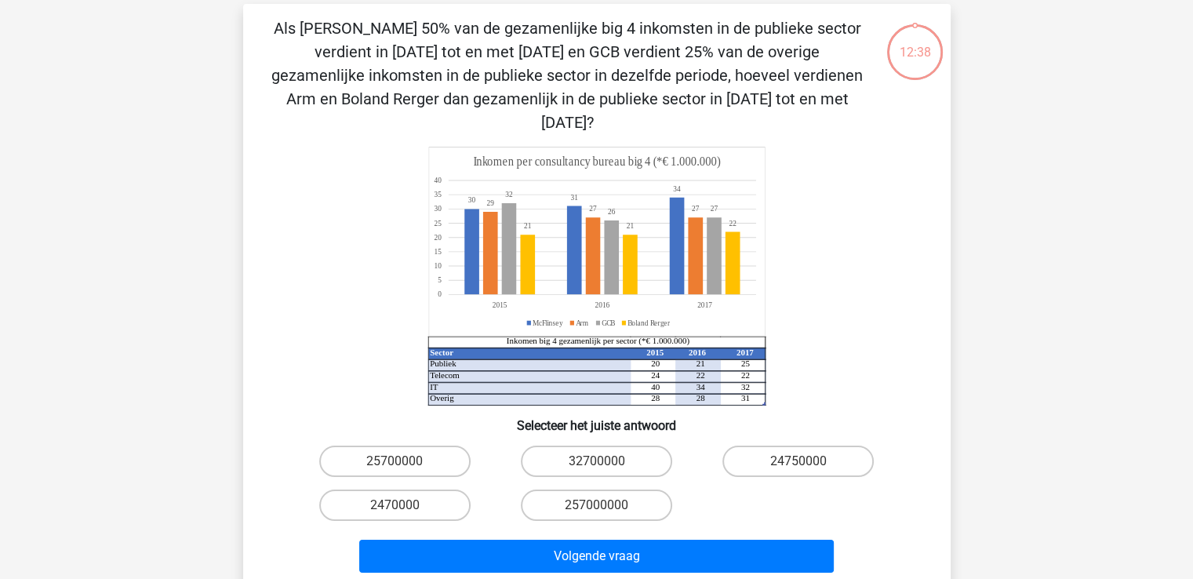
scroll to position [72, 0]
